Goal: Check status: Check status

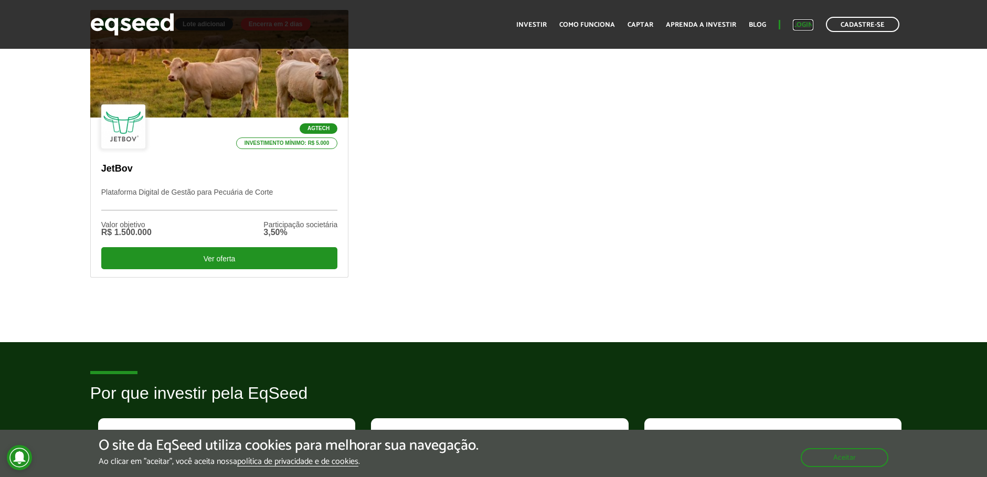
click at [806, 27] on link "Login" at bounding box center [803, 25] width 20 height 7
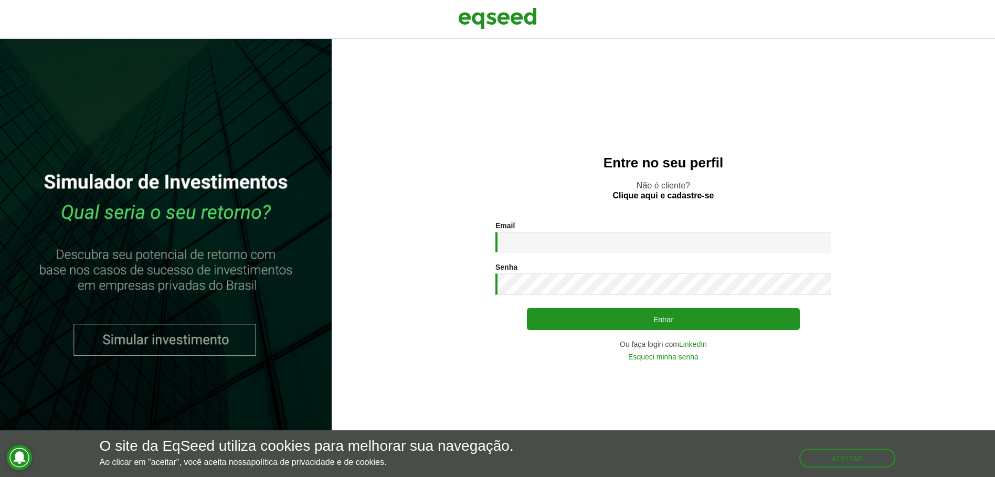
click at [557, 257] on div "Email * Digite seu endereço de e-mail. Senha * Digite a senha que será usada em…" at bounding box center [664, 291] width 336 height 139
click at [553, 247] on input "Email *" at bounding box center [664, 242] width 336 height 20
type input "**********"
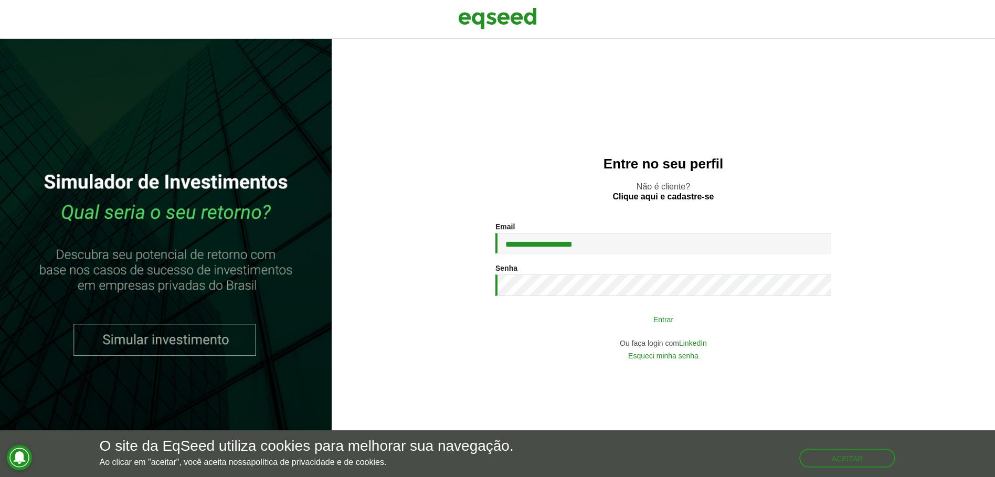
click at [628, 314] on button "Entrar" at bounding box center [663, 319] width 273 height 20
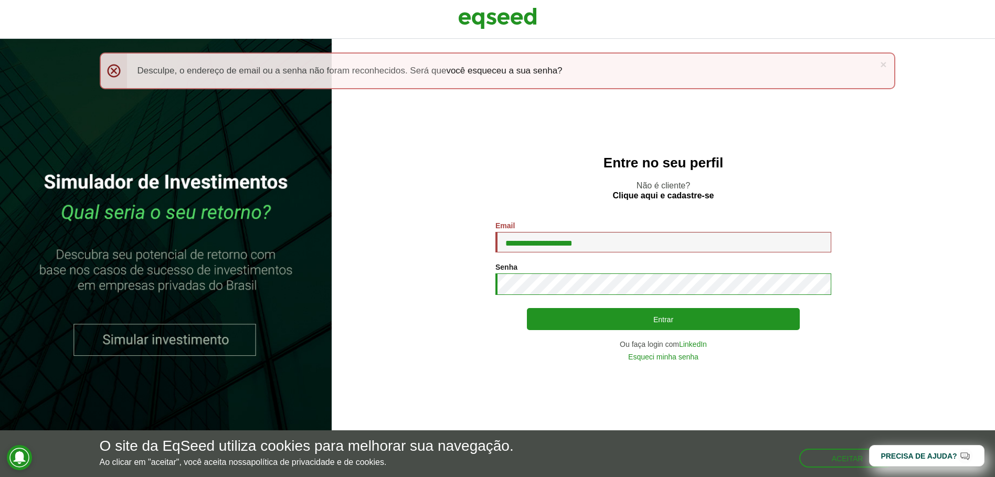
click at [527, 308] on button "Entrar" at bounding box center [663, 319] width 273 height 22
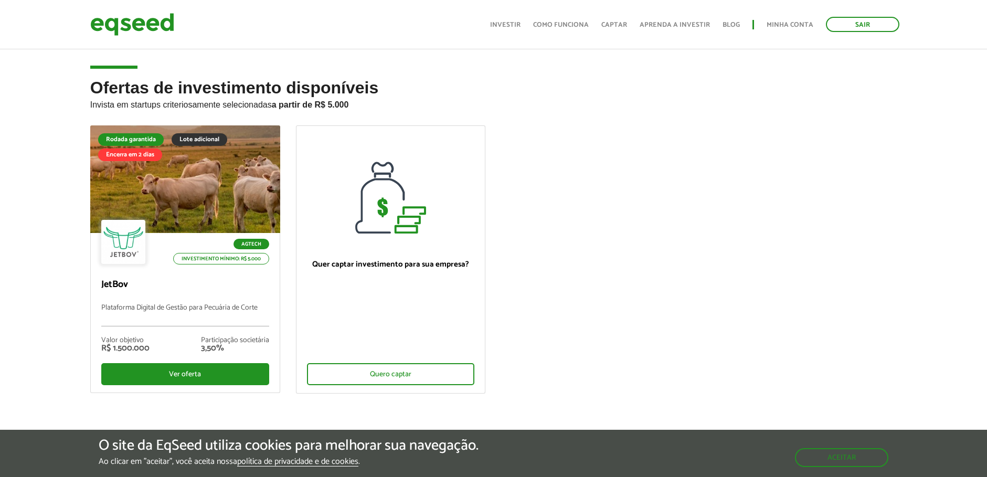
scroll to position [472, 0]
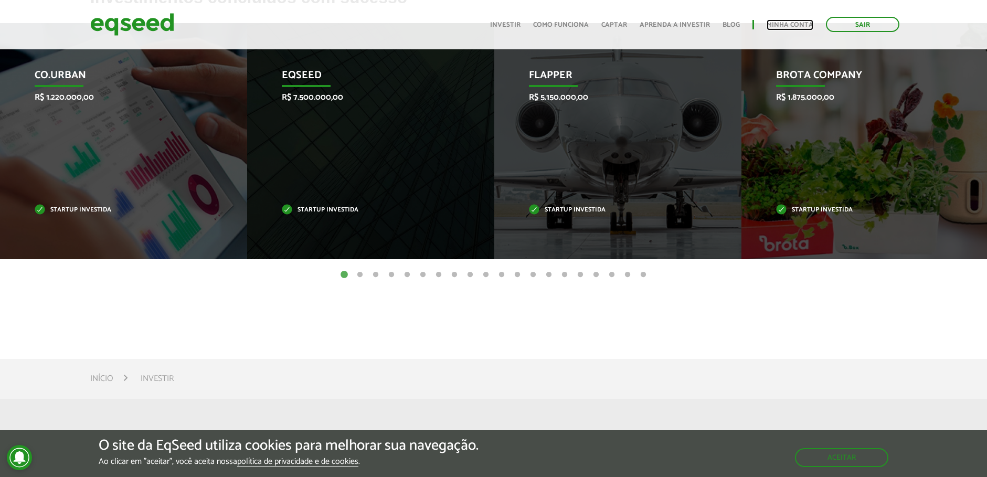
click at [776, 25] on link "Minha conta" at bounding box center [790, 25] width 47 height 7
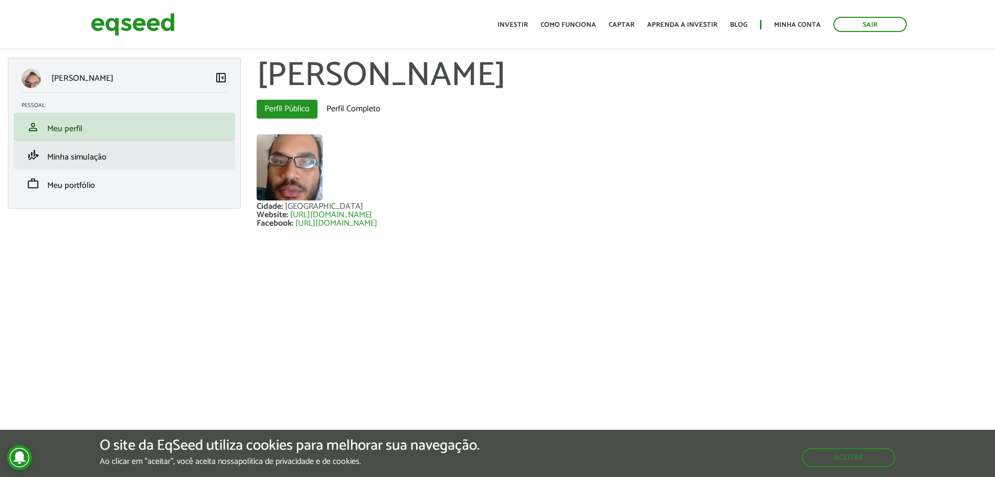
click at [167, 164] on li "finance_mode Minha simulação" at bounding box center [125, 155] width 222 height 28
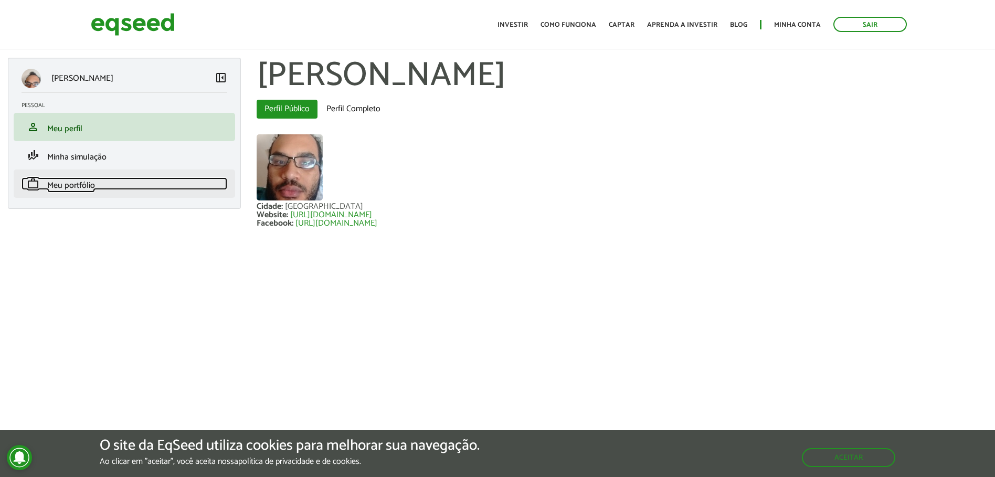
click at [82, 186] on span "Meu portfólio" at bounding box center [71, 185] width 48 height 14
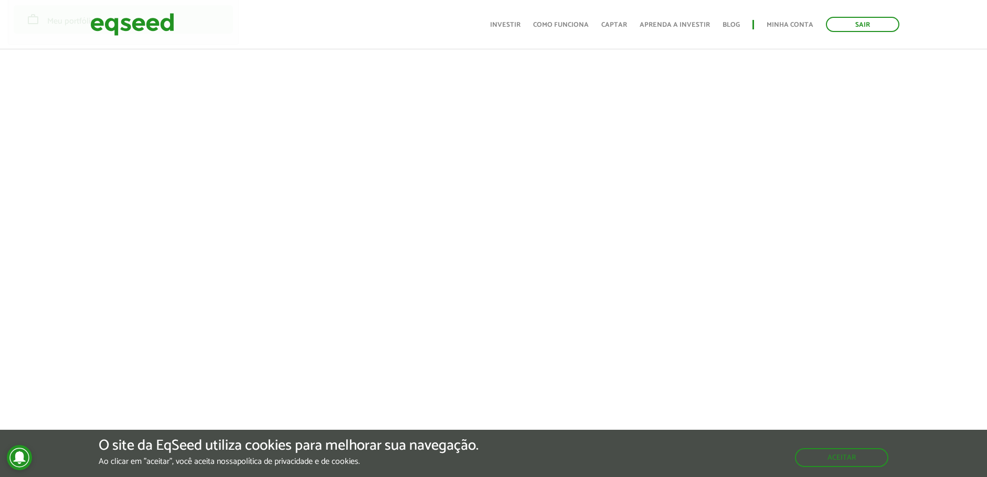
scroll to position [210, 0]
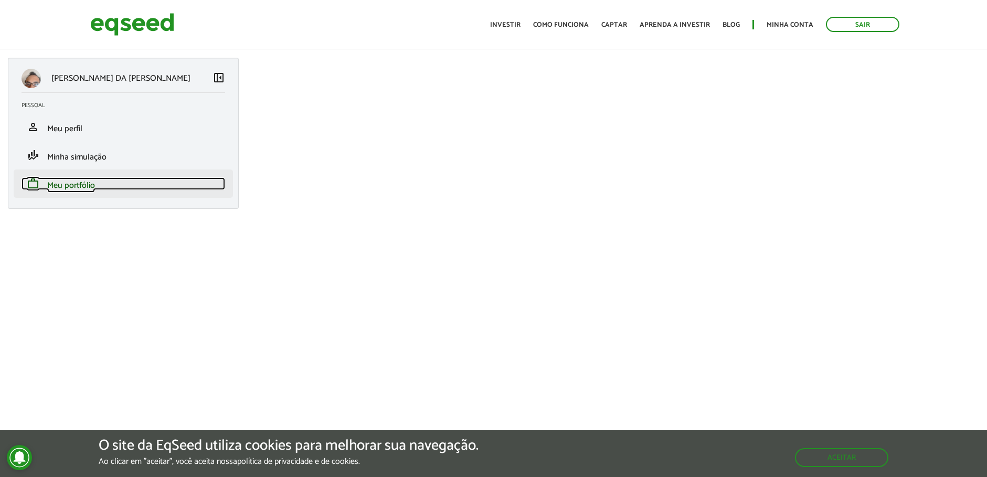
click at [86, 186] on span "Meu portfólio" at bounding box center [71, 185] width 48 height 14
click at [81, 183] on span "Meu portfólio" at bounding box center [71, 185] width 48 height 14
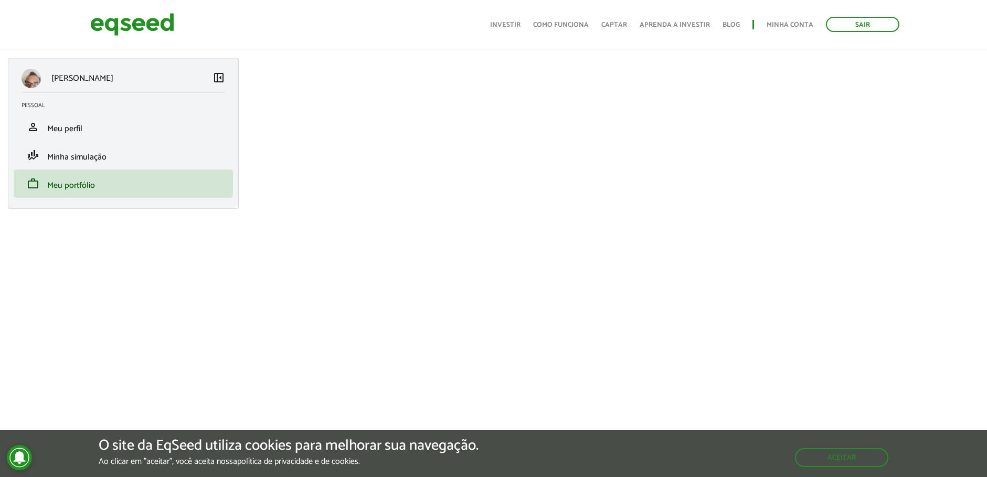
scroll to position [105, 0]
click at [140, 185] on link "work Meu portfólio" at bounding box center [124, 183] width 204 height 13
